Goal: Navigation & Orientation: Go to known website

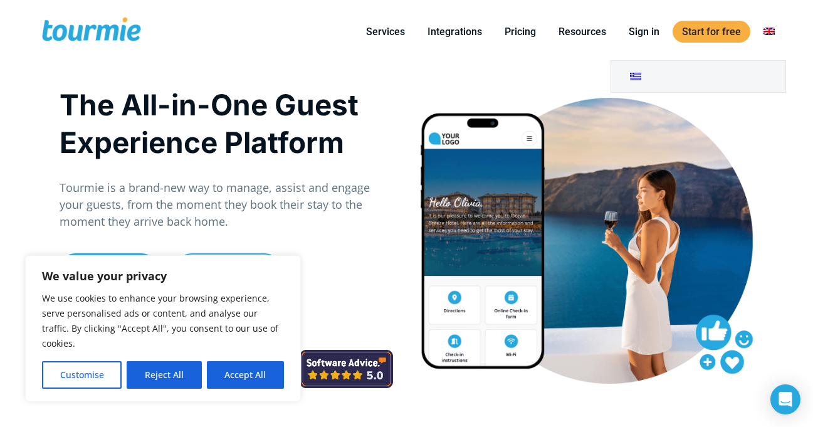
click at [773, 32] on link at bounding box center [769, 32] width 30 height 16
click at [637, 79] on link at bounding box center [698, 76] width 174 height 31
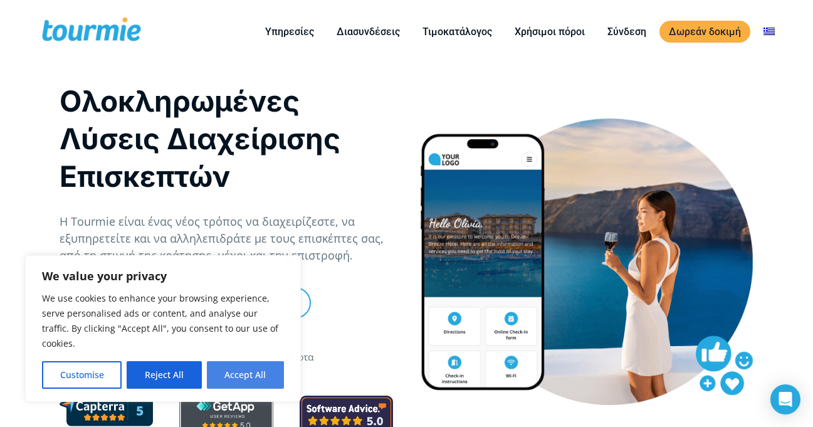
click at [223, 377] on button "Accept All" at bounding box center [245, 375] width 77 height 28
checkbox input "true"
